Goal: Task Accomplishment & Management: Use online tool/utility

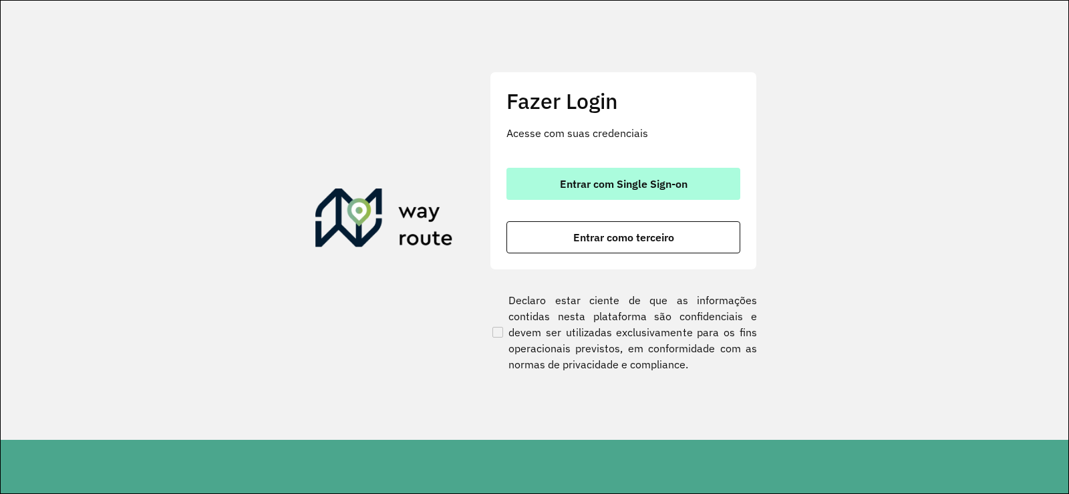
click at [628, 172] on button "Entrar com Single Sign-on" at bounding box center [623, 184] width 234 height 32
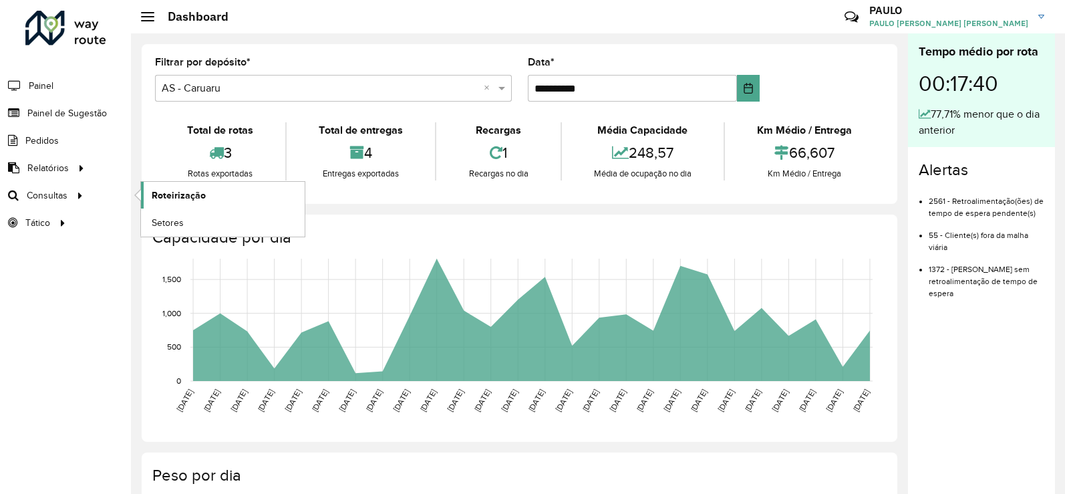
click at [256, 196] on link "Roteirização" at bounding box center [223, 195] width 164 height 27
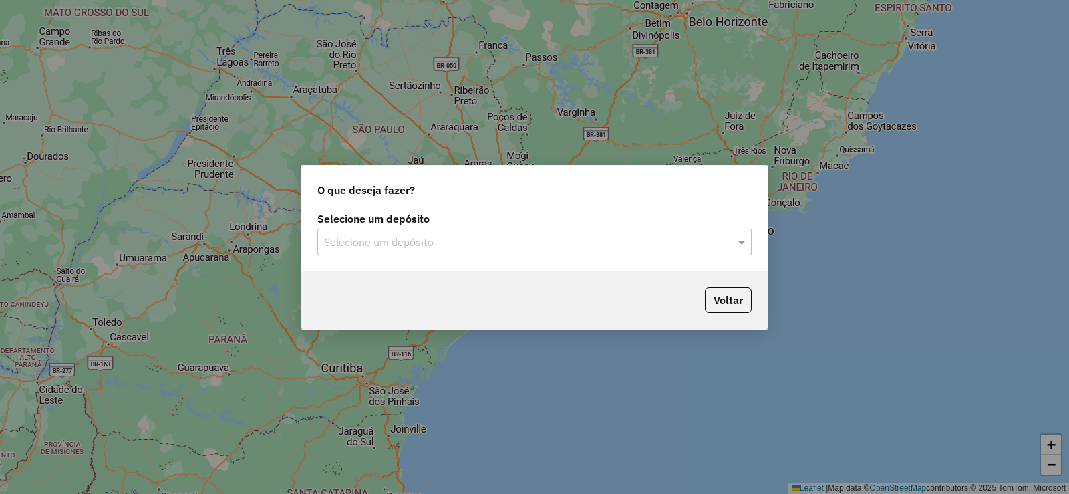
click at [479, 247] on input "text" at bounding box center [521, 242] width 394 height 16
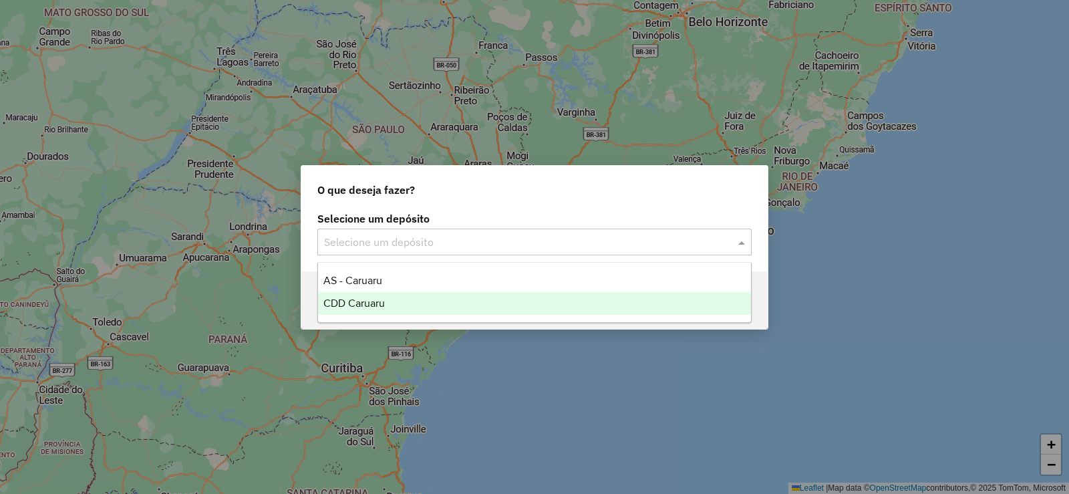
click at [441, 302] on div "CDD Caruaru" at bounding box center [534, 303] width 433 height 23
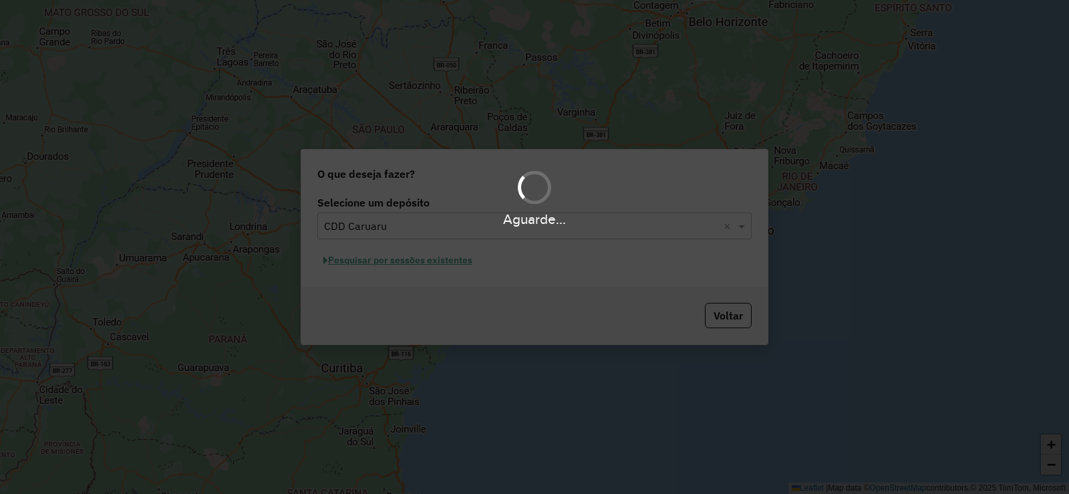
drag, startPoint x: 451, startPoint y: 268, endPoint x: 450, endPoint y: 260, distance: 7.4
click at [451, 267] on div "Aguarde..." at bounding box center [534, 247] width 1069 height 494
click at [450, 260] on div "Aguarde..." at bounding box center [534, 247] width 1069 height 494
click at [452, 260] on div "Aguarde..." at bounding box center [534, 247] width 1069 height 494
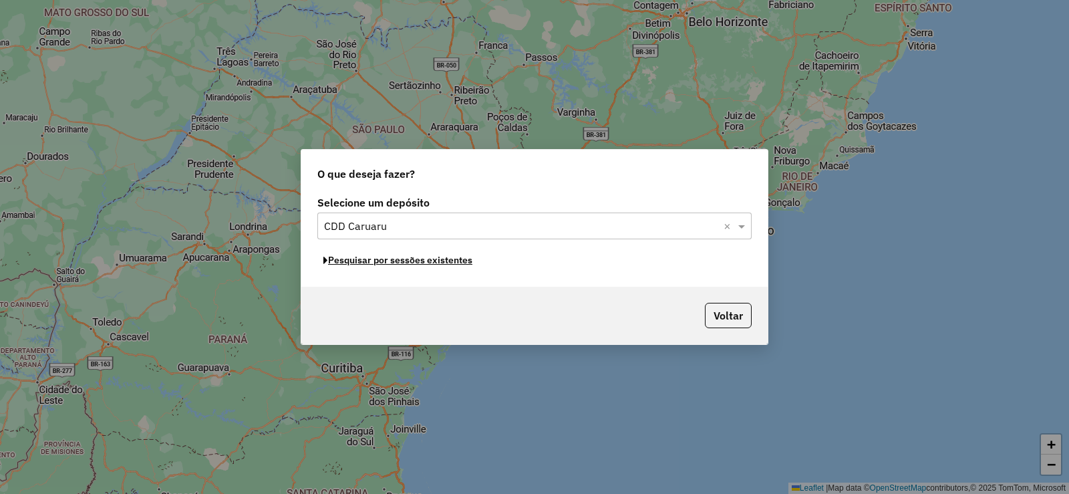
click at [452, 260] on button "Pesquisar por sessões existentes" at bounding box center [397, 260] width 161 height 21
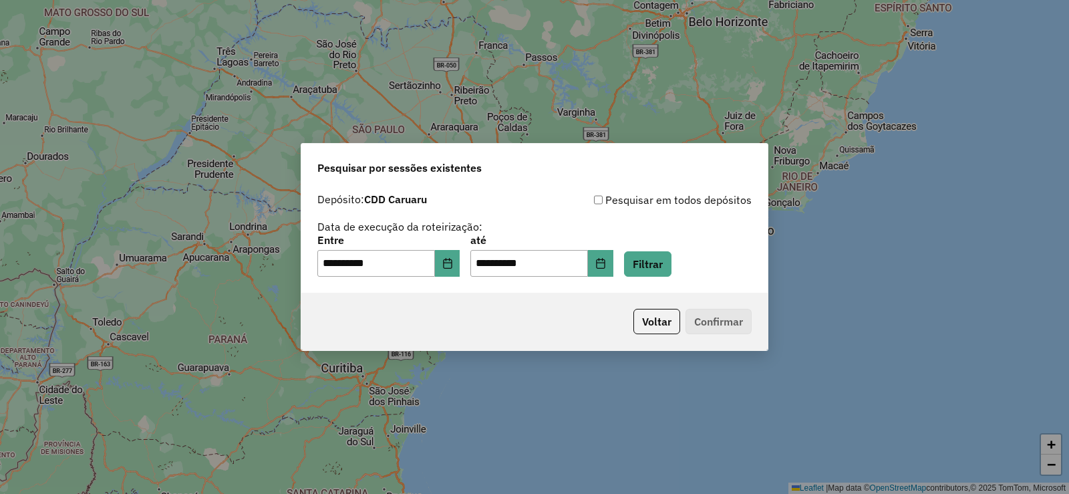
click at [637, 257] on div "**********" at bounding box center [534, 255] width 434 height 41
click at [671, 260] on button "Filtrar" at bounding box center [647, 263] width 47 height 25
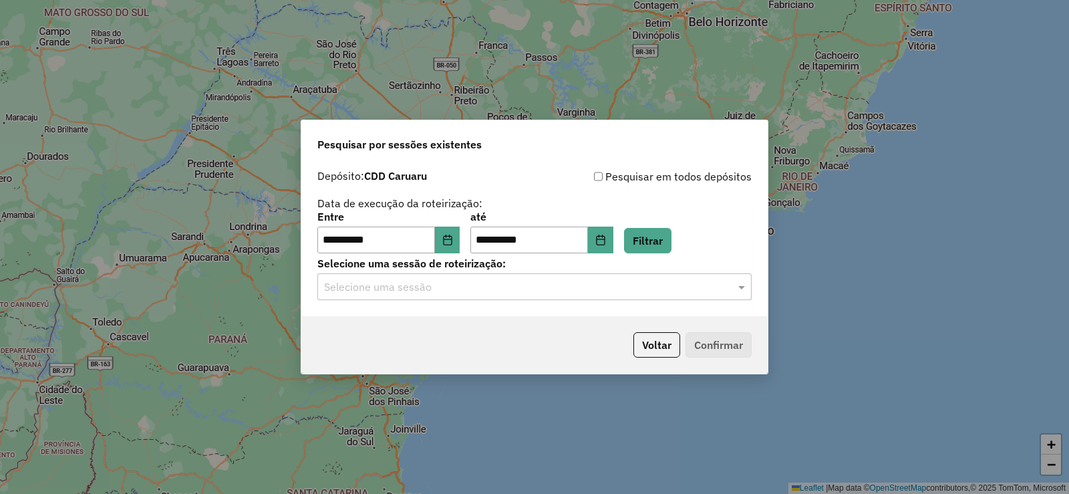
click at [432, 307] on div "**********" at bounding box center [534, 239] width 466 height 153
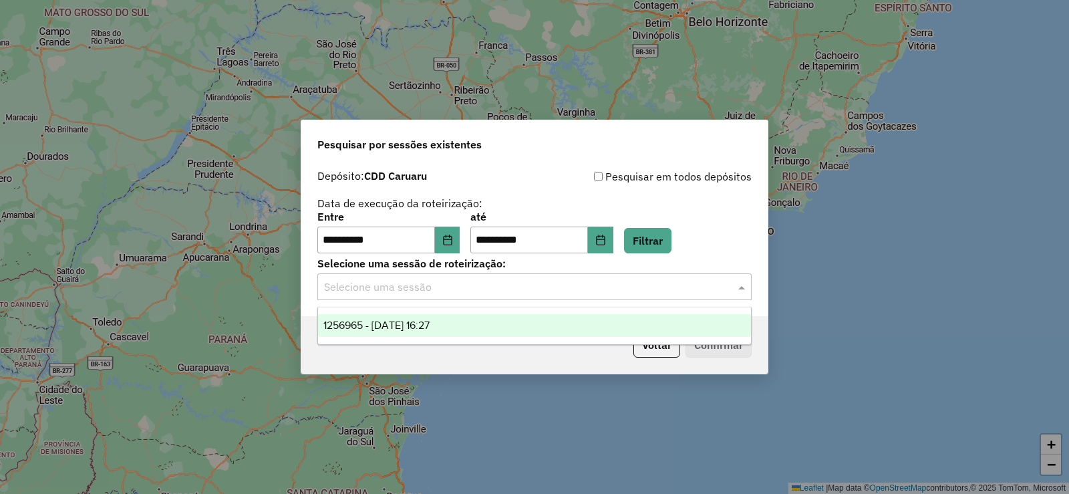
click at [433, 290] on input "text" at bounding box center [521, 287] width 394 height 16
click at [429, 320] on span "1256965 - 01/09/2025 16:27" at bounding box center [376, 324] width 106 height 11
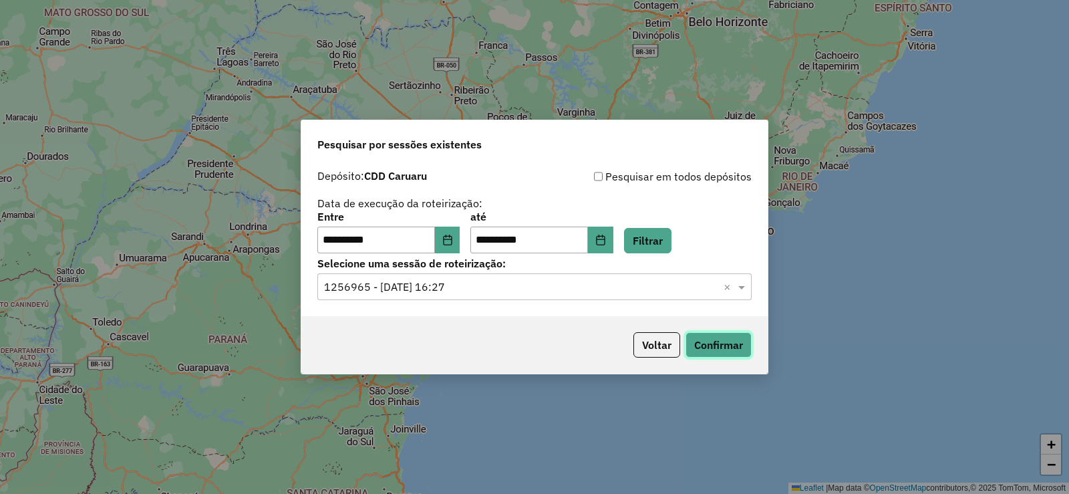
click at [741, 344] on button "Confirmar" at bounding box center [718, 344] width 66 height 25
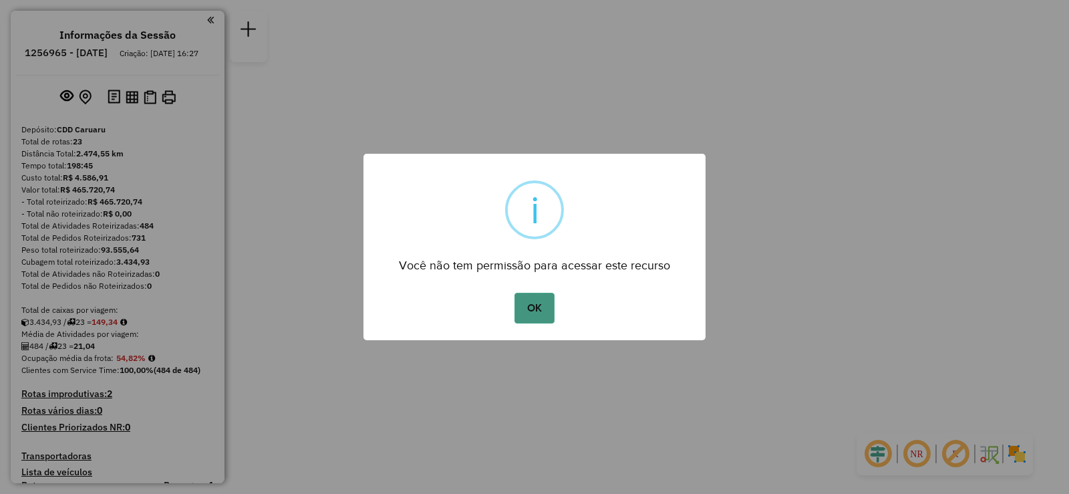
click at [530, 301] on button "OK" at bounding box center [533, 308] width 39 height 31
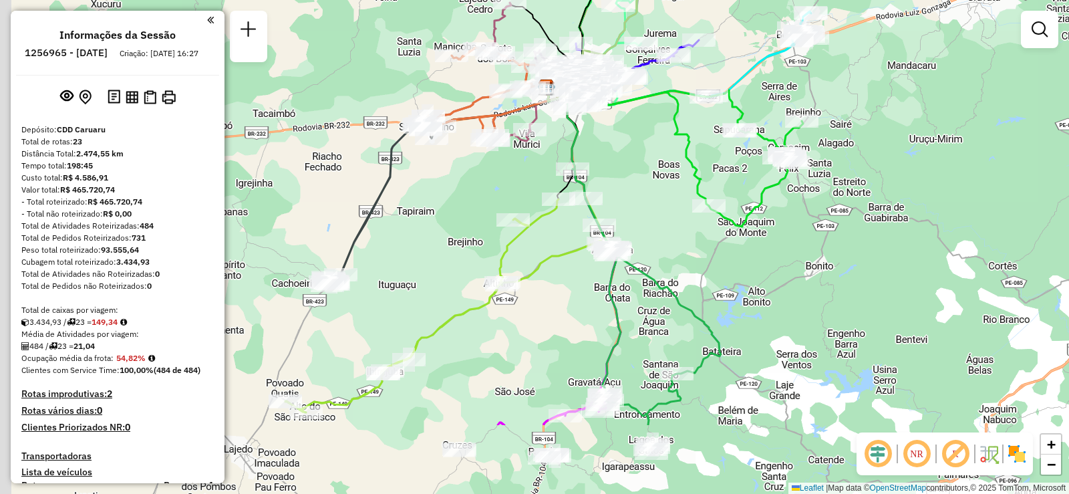
drag, startPoint x: 579, startPoint y: 337, endPoint x: 635, endPoint y: 217, distance: 131.8
click at [635, 217] on div "Janela de atendimento Grade de atendimento Capacidade Transportadoras Veículos …" at bounding box center [534, 247] width 1069 height 494
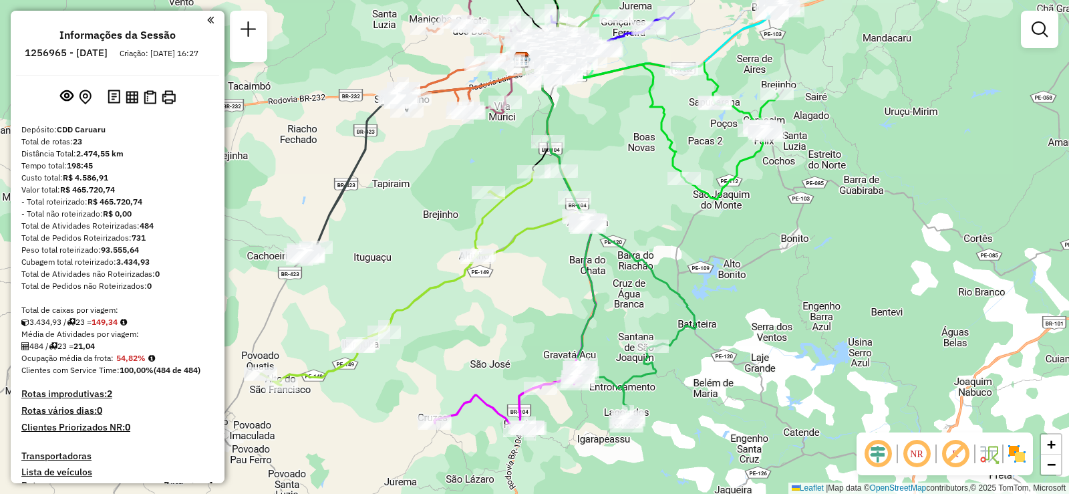
drag, startPoint x: 627, startPoint y: 343, endPoint x: 584, endPoint y: 298, distance: 62.4
click at [584, 298] on icon at bounding box center [609, 247] width 173 height 356
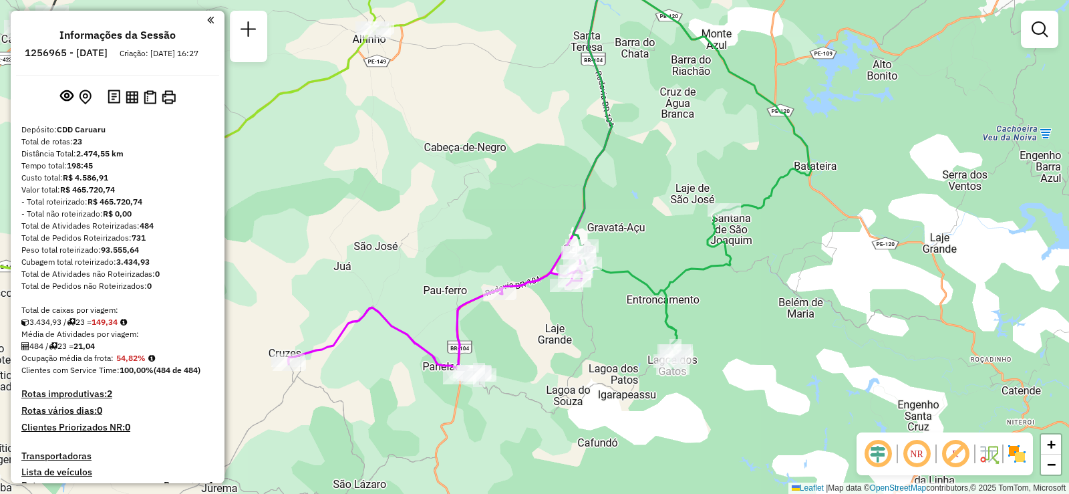
drag, startPoint x: 566, startPoint y: 379, endPoint x: 570, endPoint y: 347, distance: 31.6
click at [570, 348] on div "Janela de atendimento Grade de atendimento Capacidade Transportadoras Veículos …" at bounding box center [534, 247] width 1069 height 494
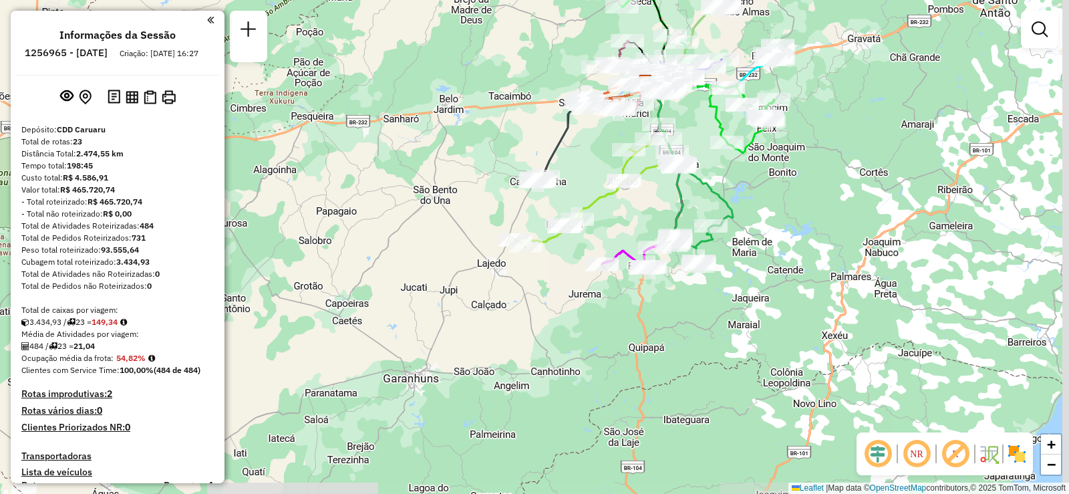
drag, startPoint x: 753, startPoint y: 212, endPoint x: 664, endPoint y: 268, distance: 105.1
click at [664, 266] on icon at bounding box center [689, 176] width 87 height 178
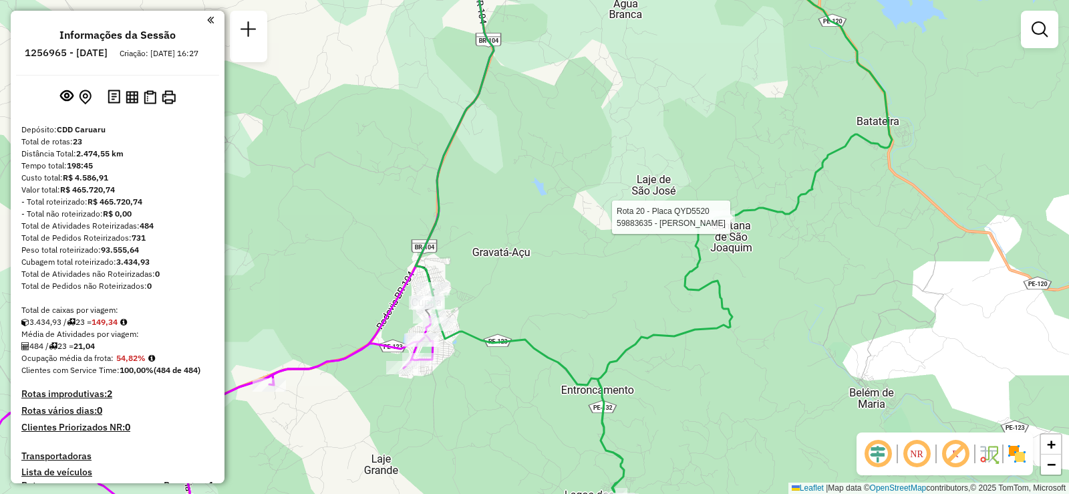
select select "**********"
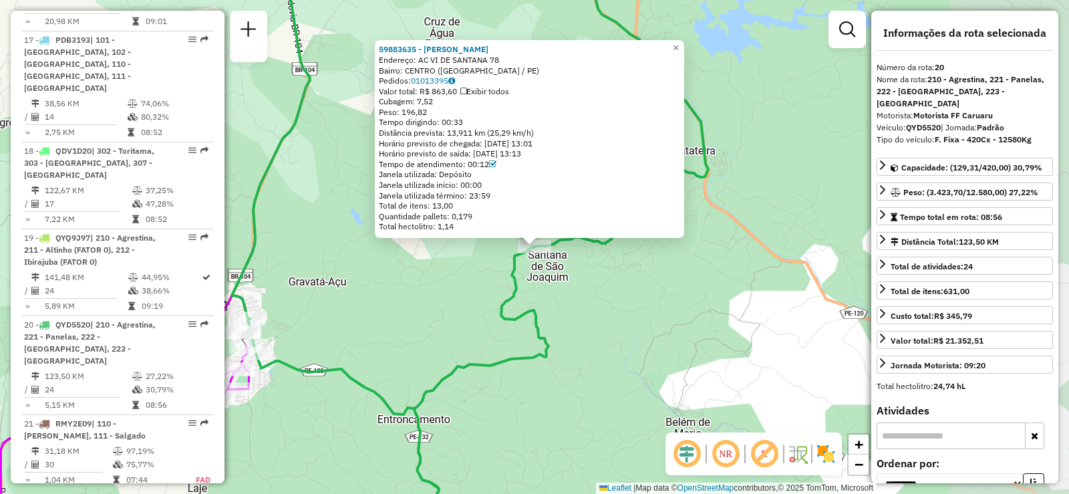
scroll to position [1855, 0]
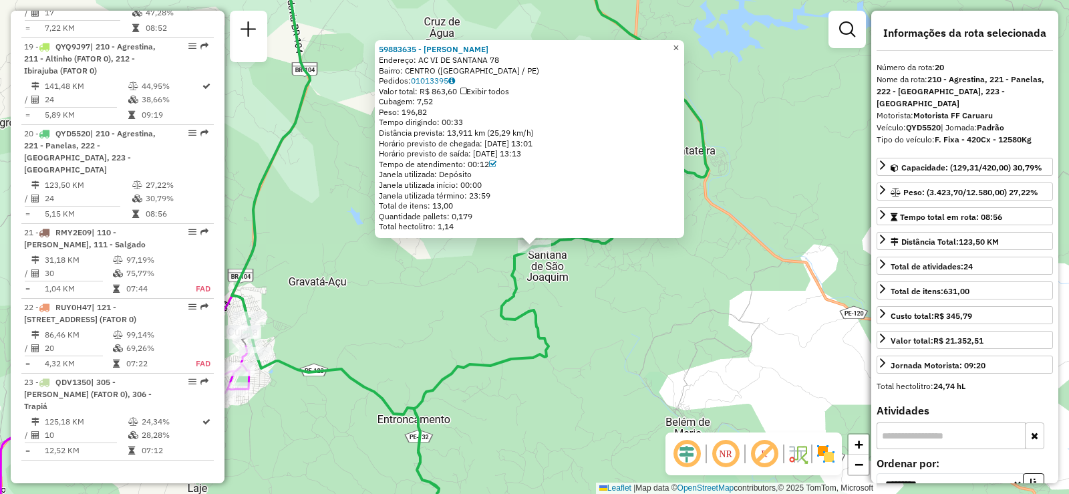
click at [679, 45] on span "×" at bounding box center [676, 47] width 6 height 11
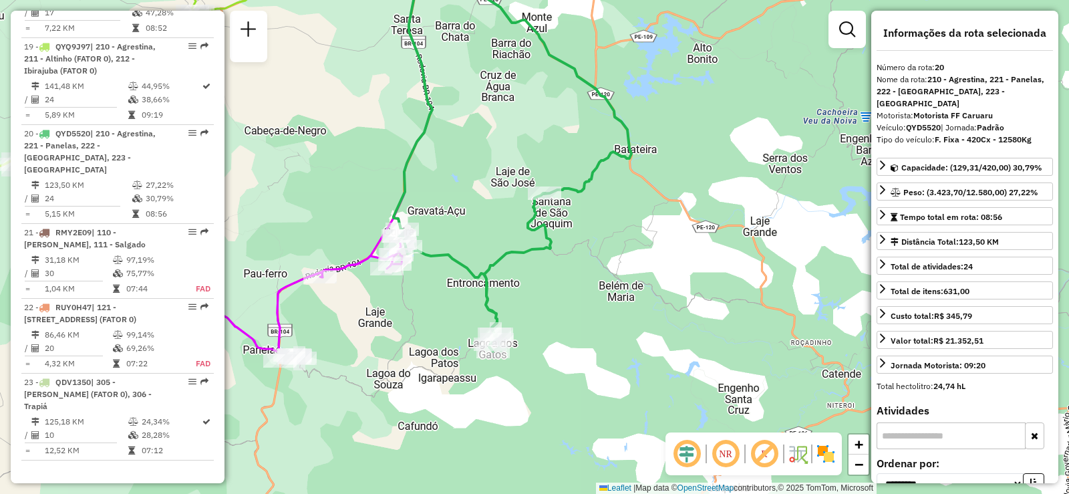
drag, startPoint x: 423, startPoint y: 316, endPoint x: 500, endPoint y: 212, distance: 129.4
click at [486, 228] on div "Janela de atendimento Grade de atendimento Capacidade Transportadoras Veículos …" at bounding box center [534, 247] width 1069 height 494
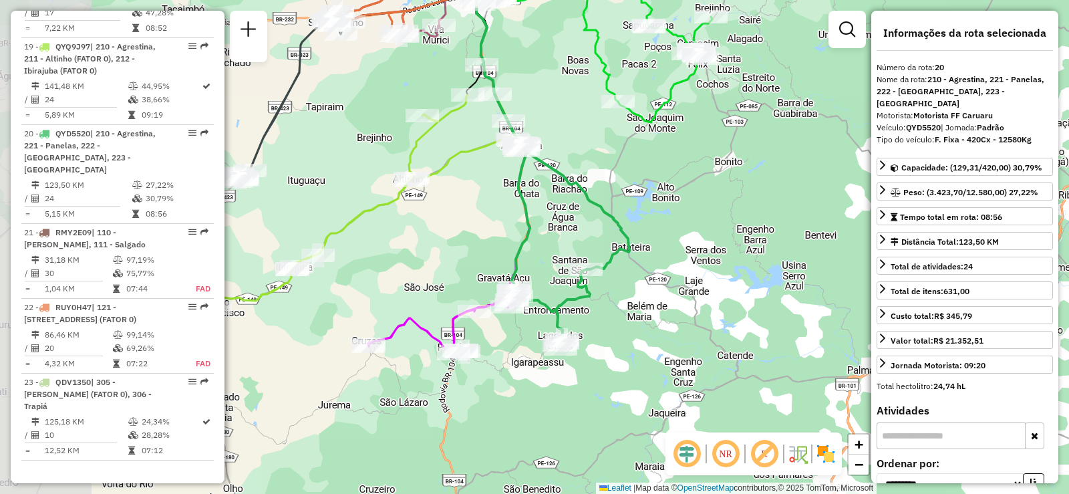
drag, startPoint x: 391, startPoint y: 383, endPoint x: 611, endPoint y: 383, distance: 220.4
click at [611, 383] on div "Janela de atendimento Grade de atendimento Capacidade Transportadoras Veículos …" at bounding box center [534, 247] width 1069 height 494
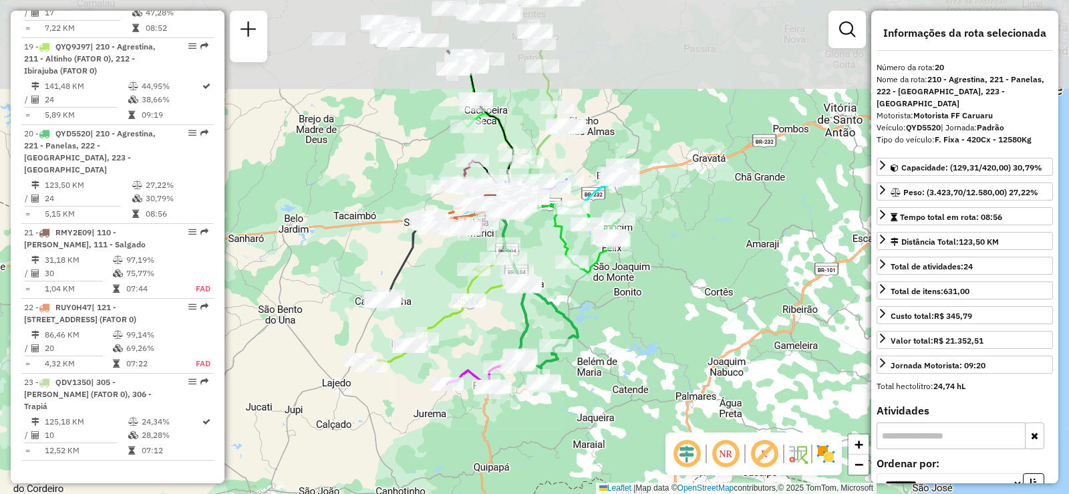
drag, startPoint x: 572, startPoint y: 221, endPoint x: 505, endPoint y: 351, distance: 146.7
click at [505, 351] on div "Janela de atendimento Grade de atendimento Capacidade Transportadoras Veículos …" at bounding box center [534, 247] width 1069 height 494
